Goal: Transaction & Acquisition: Purchase product/service

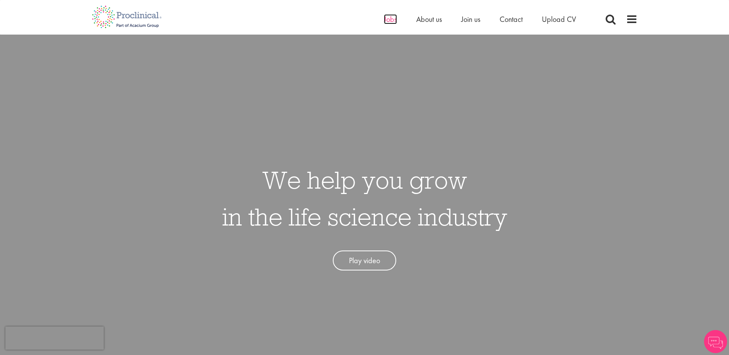
drag, startPoint x: 0, startPoint y: 0, endPoint x: 395, endPoint y: 21, distance: 395.5
click at [395, 21] on span "Jobs" at bounding box center [390, 19] width 13 height 10
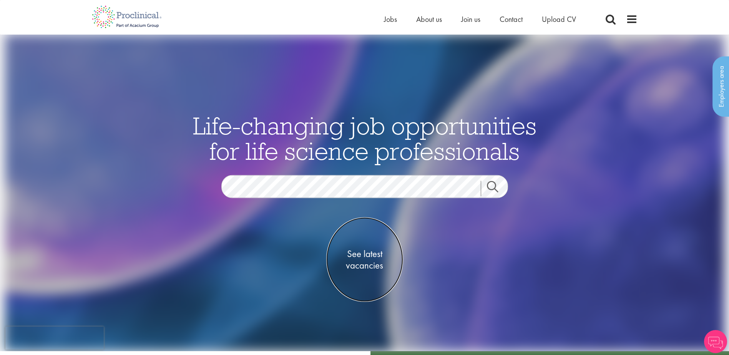
click at [366, 257] on span "See latest vacancies" at bounding box center [364, 259] width 77 height 23
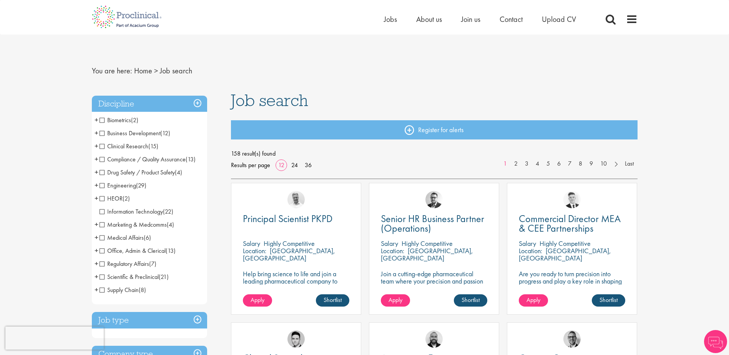
click at [104, 263] on span "Regulatory Affairs" at bounding box center [125, 264] width 50 height 8
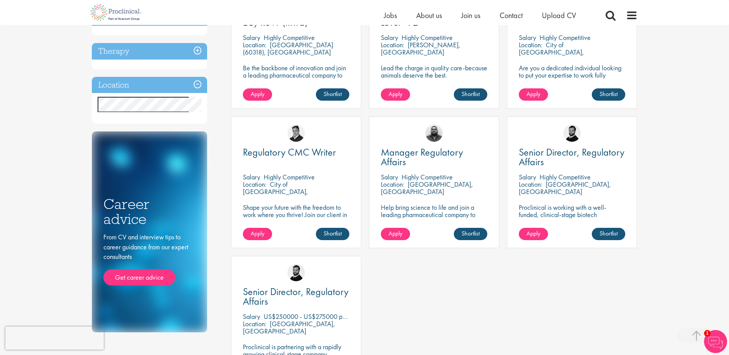
scroll to position [231, 0]
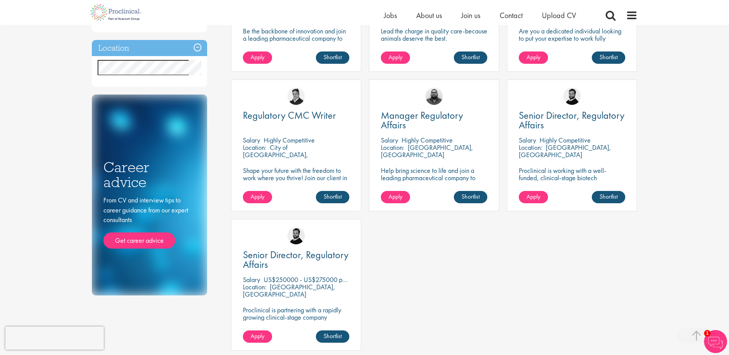
click at [295, 141] on p "Highly Competitive" at bounding box center [289, 140] width 51 height 9
click at [307, 172] on p "Shape your future with the freedom to work where you thrive! Join our client in…" at bounding box center [296, 178] width 107 height 22
click at [293, 117] on span "Regulatory CMC Writer" at bounding box center [289, 115] width 93 height 13
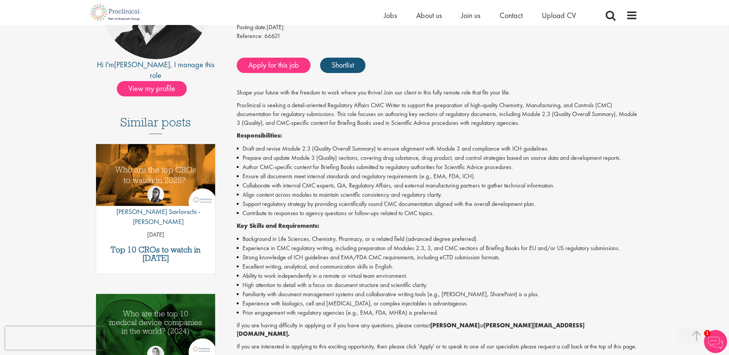
scroll to position [154, 0]
